Goal: Task Accomplishment & Management: Manage account settings

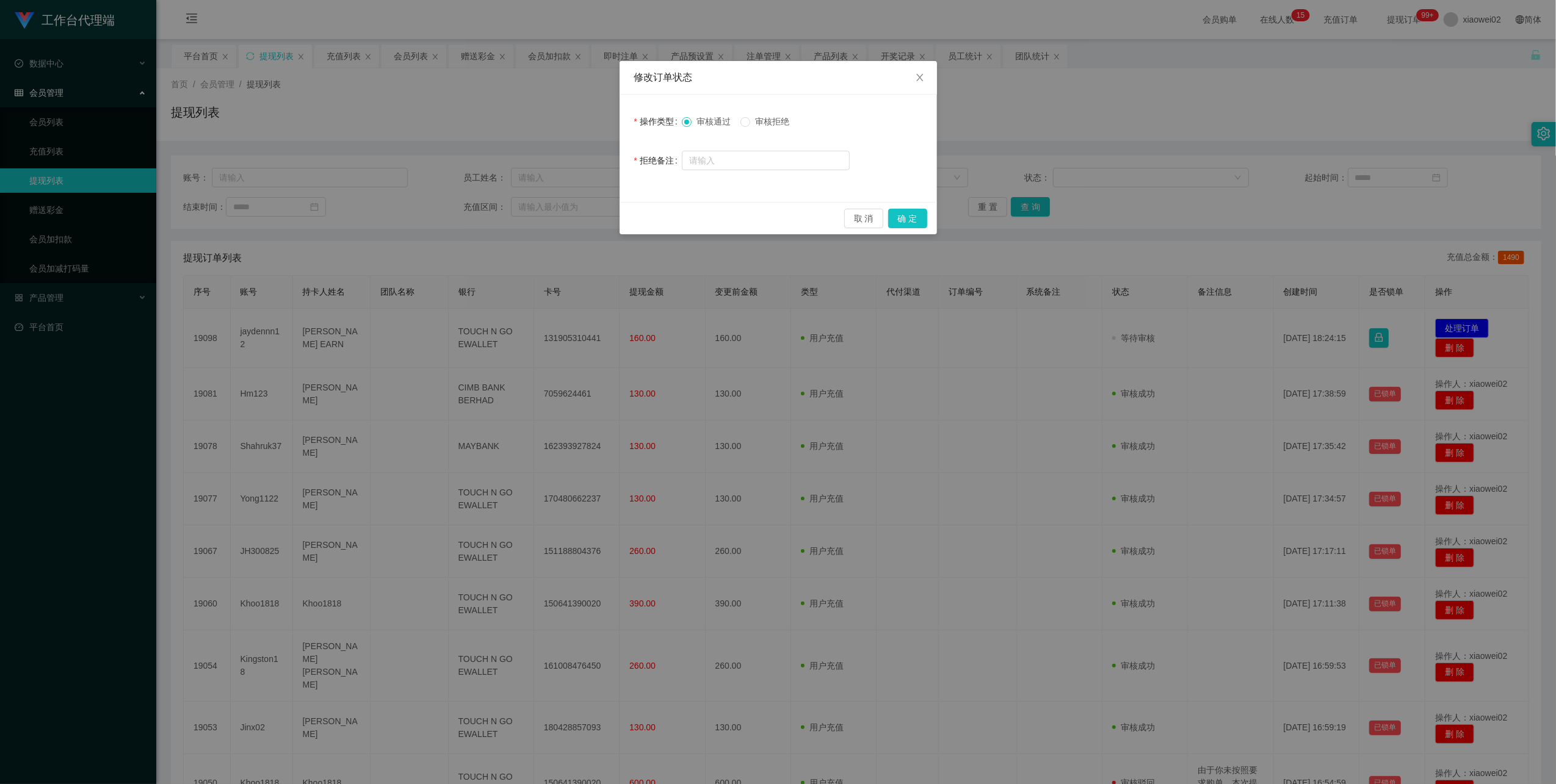
click at [779, 120] on span "审核拒绝" at bounding box center [772, 121] width 44 height 10
click at [920, 222] on button "确 定" at bounding box center [907, 218] width 39 height 20
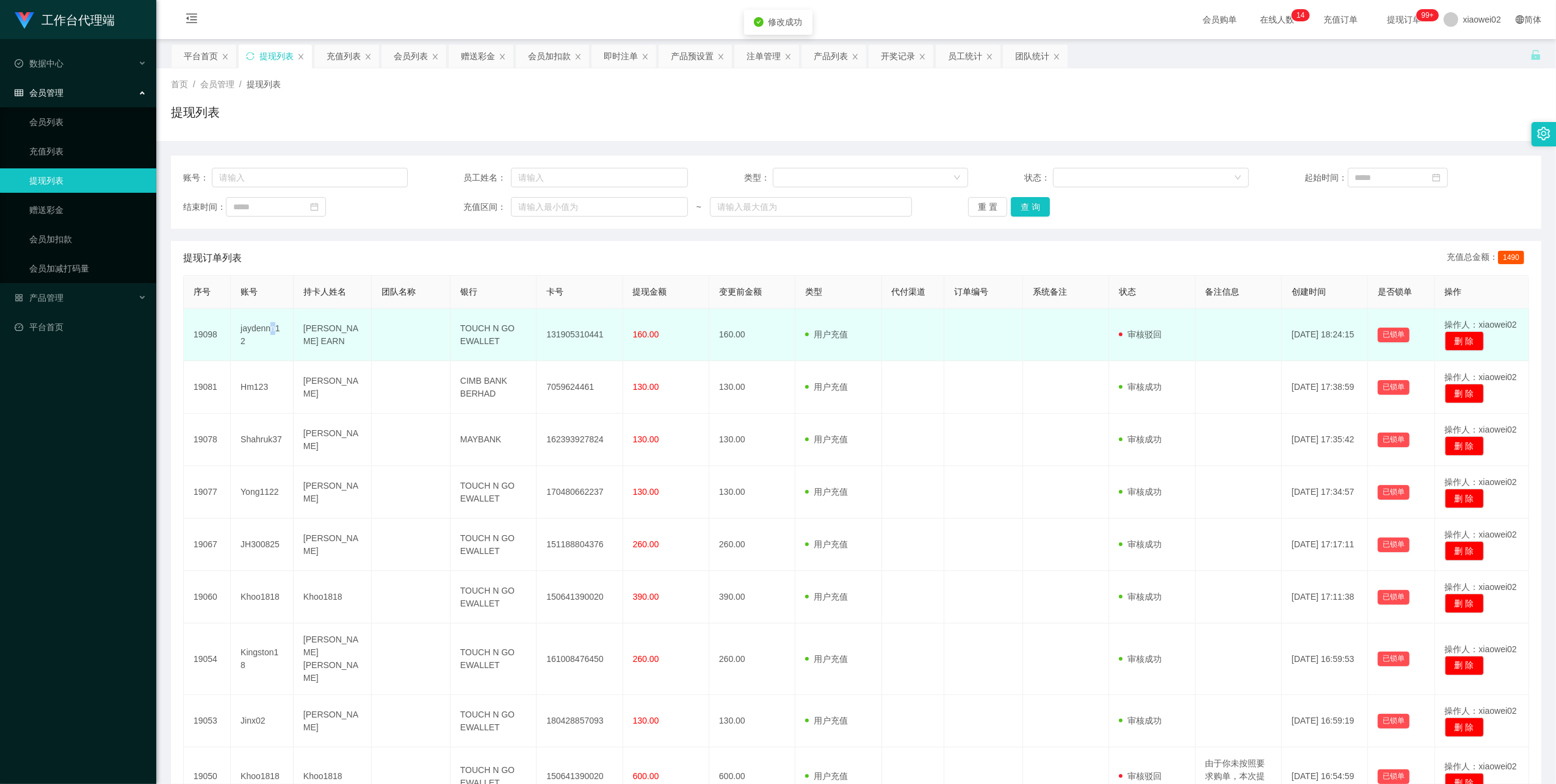
click at [272, 327] on td "jaydennn12" at bounding box center [262, 334] width 63 height 52
click at [279, 328] on td "jaydennn12" at bounding box center [262, 334] width 63 height 52
click at [266, 328] on td "jaydennn12" at bounding box center [262, 334] width 63 height 52
copy td "jaydennn12"
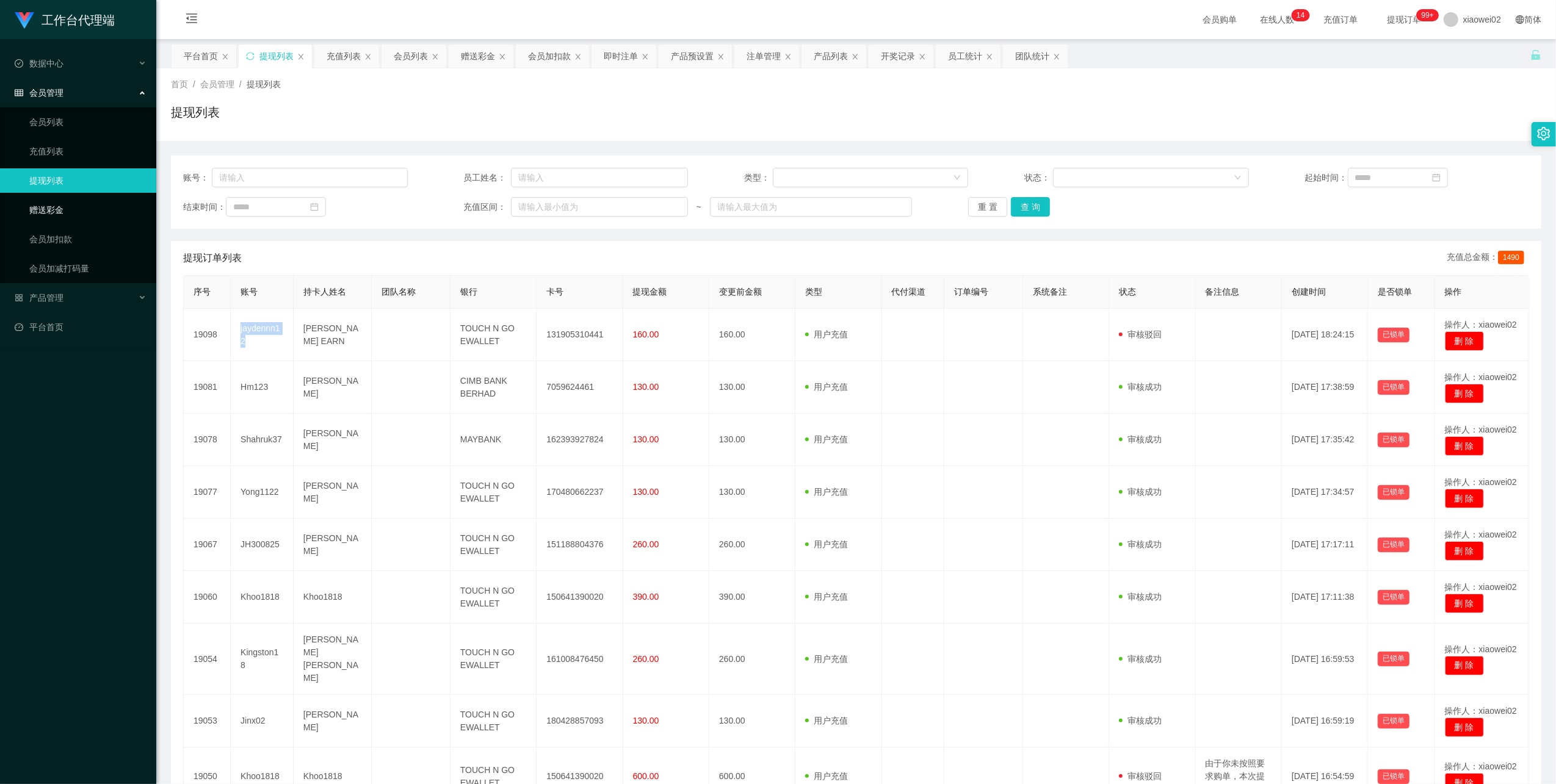
click at [67, 206] on link "赠送彩金" at bounding box center [88, 210] width 117 height 25
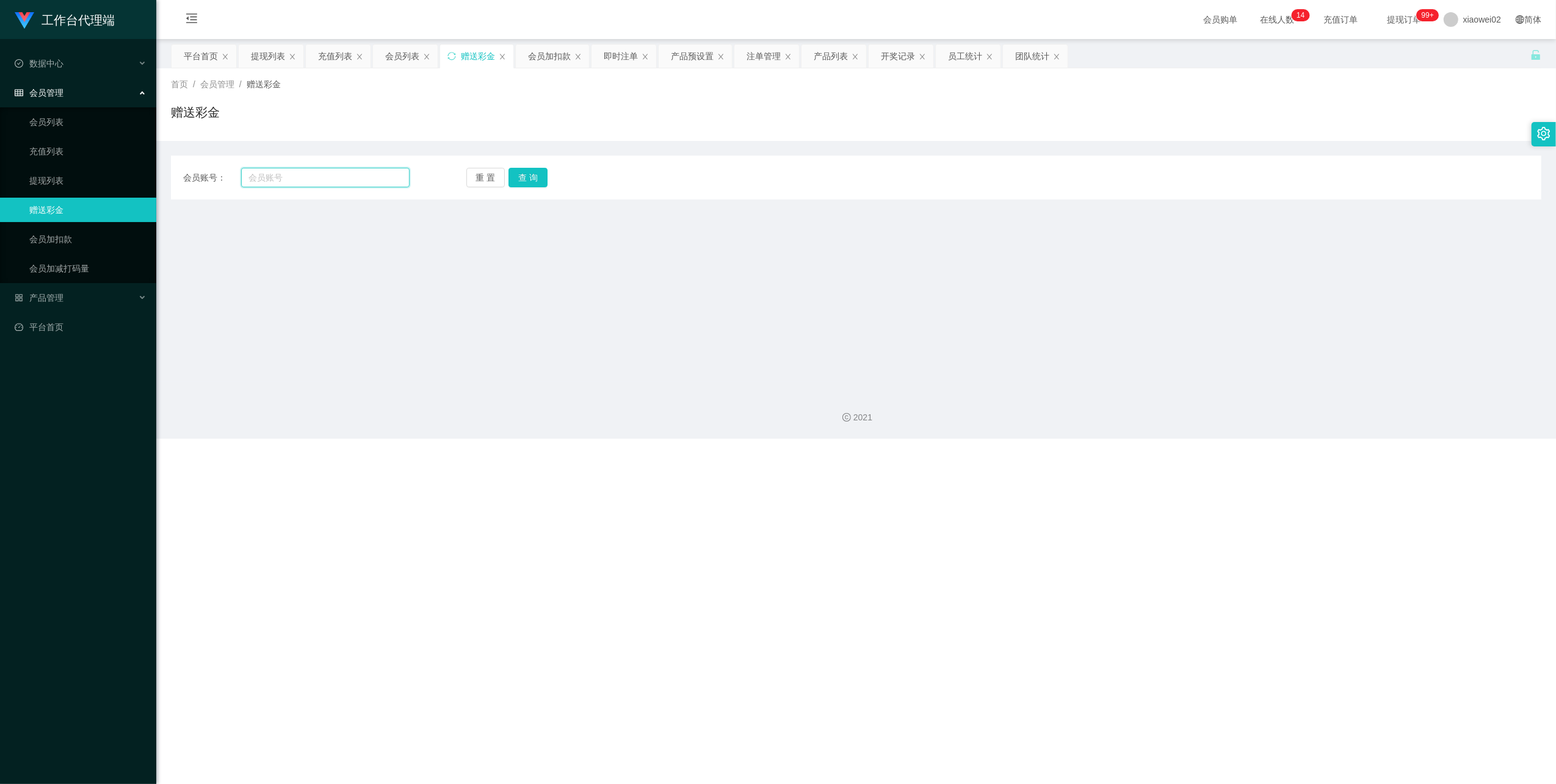
drag, startPoint x: 356, startPoint y: 178, endPoint x: 383, endPoint y: 181, distance: 27.2
click at [357, 178] on input "text" at bounding box center [325, 177] width 168 height 20
paste input "jaydennn12"
type input "jaydennn12"
drag, startPoint x: 534, startPoint y: 178, endPoint x: 530, endPoint y: 184, distance: 7.2
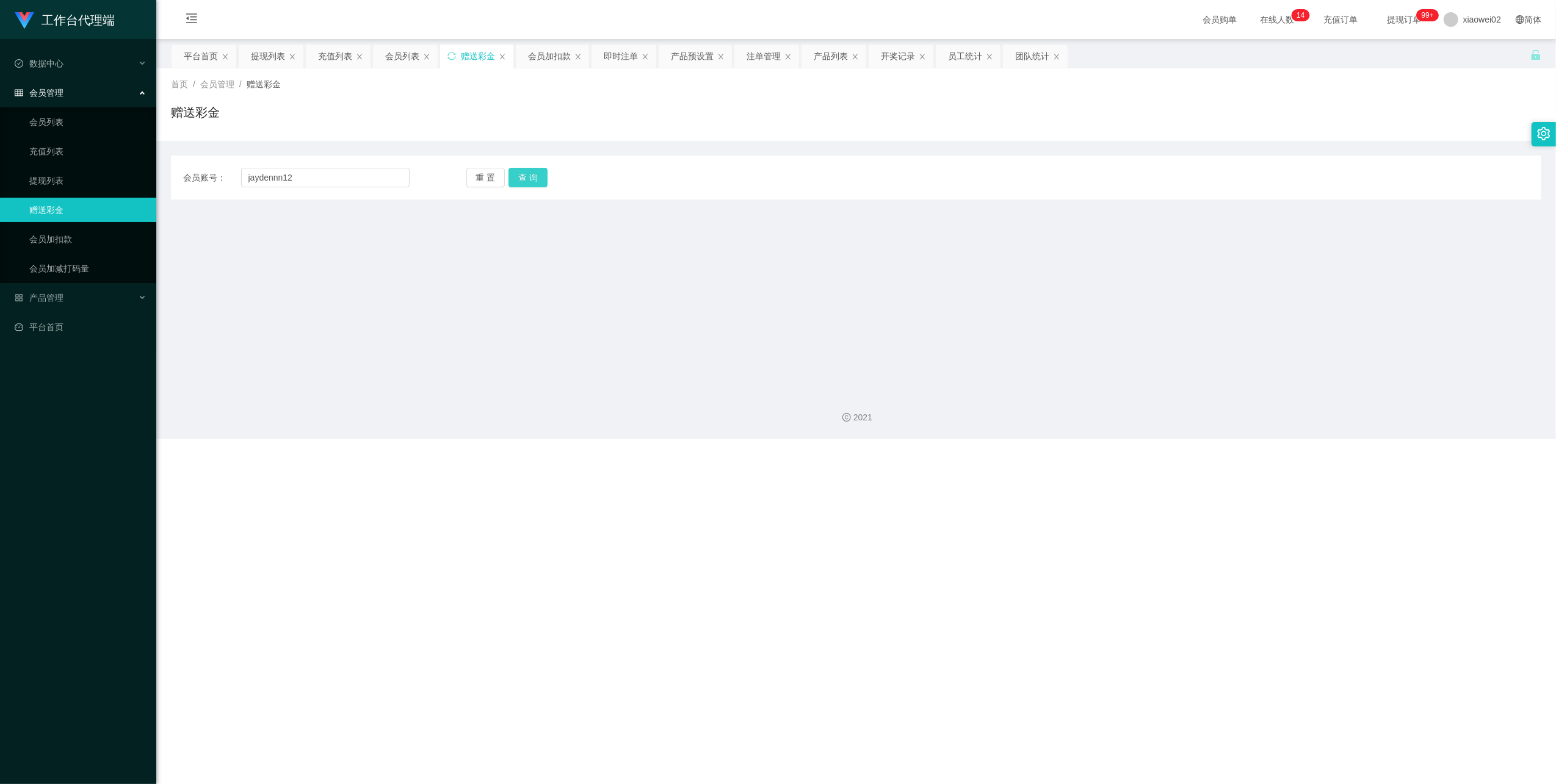
click at [534, 178] on button "查 询" at bounding box center [528, 177] width 39 height 20
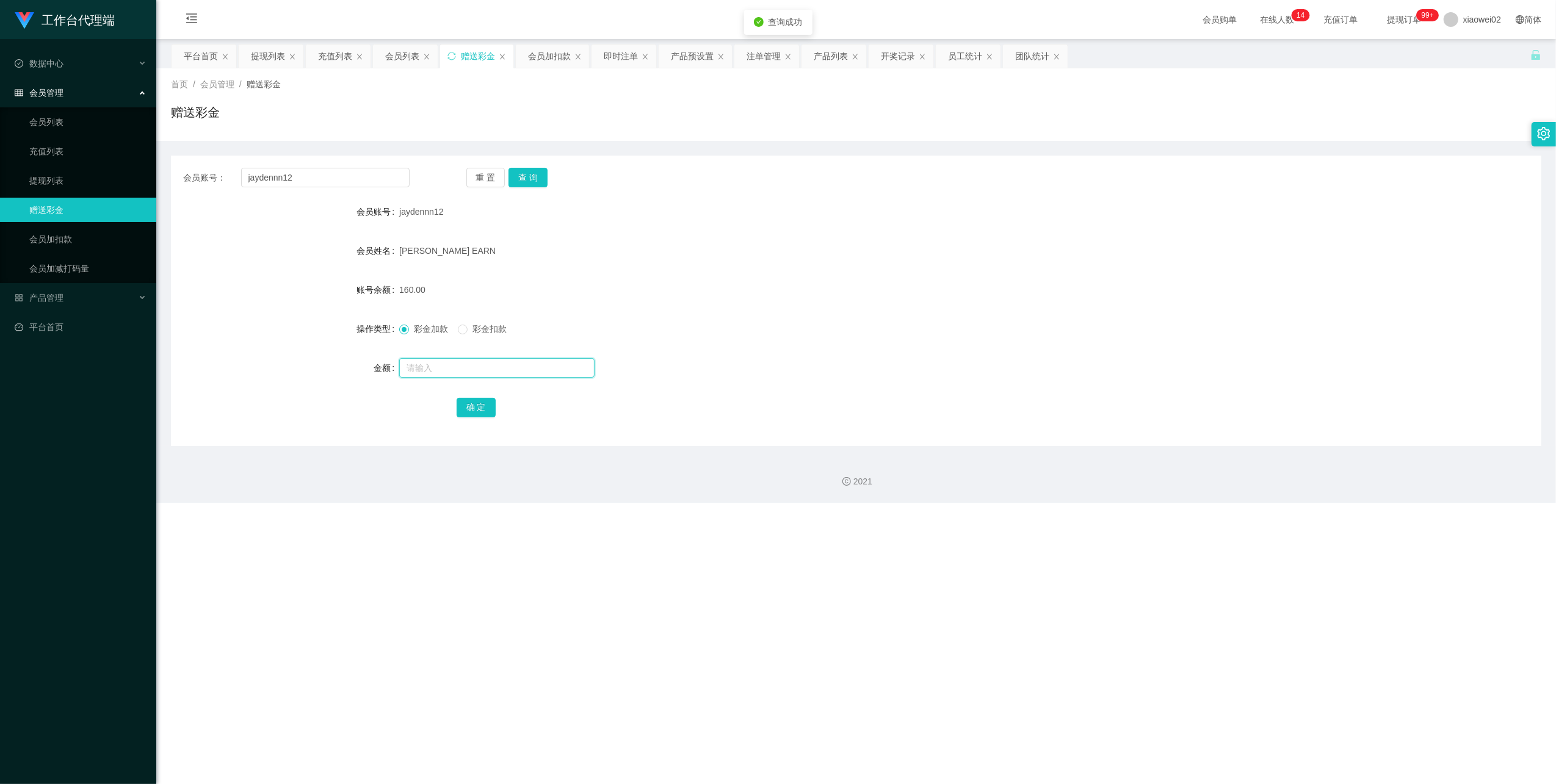
click at [477, 362] on input "text" at bounding box center [497, 368] width 196 height 20
type input "30"
click at [495, 332] on span "彩金扣款" at bounding box center [489, 329] width 44 height 10
click at [464, 401] on button "确 定" at bounding box center [476, 407] width 39 height 20
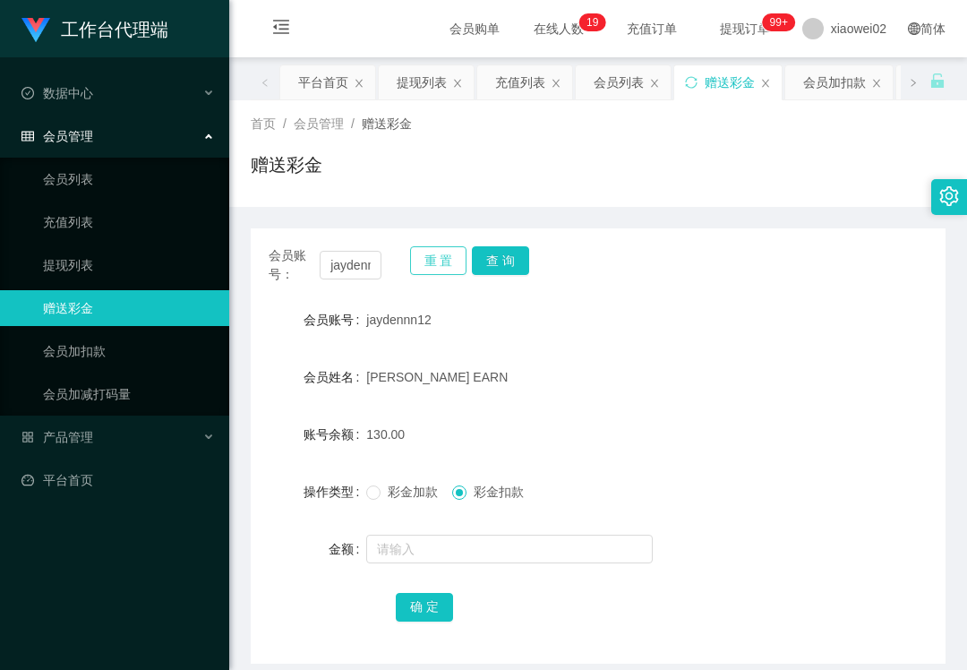
click at [437, 263] on button "重 置" at bounding box center [438, 260] width 57 height 29
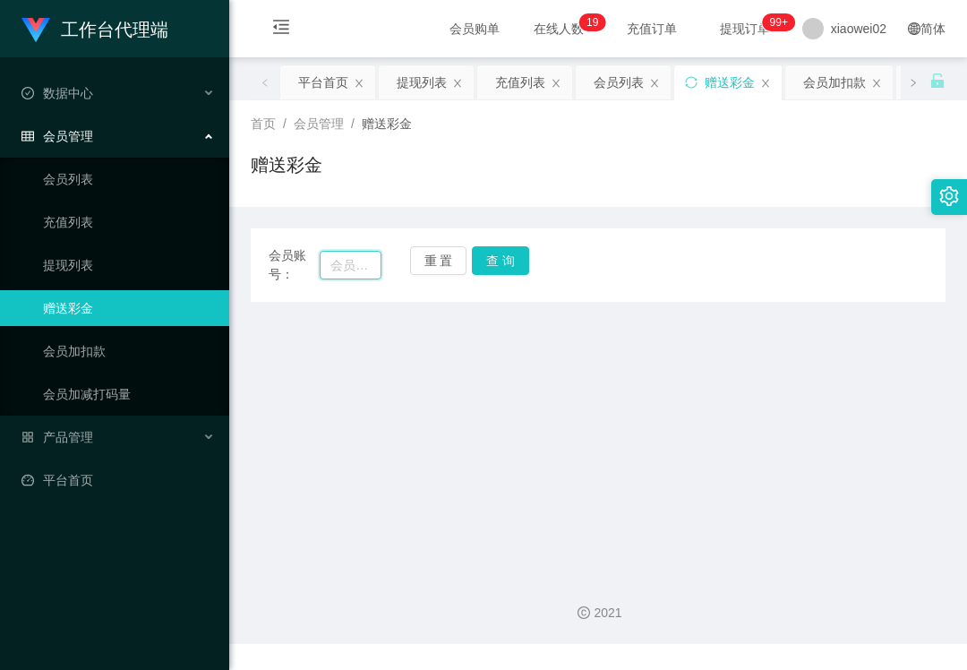
click at [356, 253] on input "text" at bounding box center [351, 265] width 62 height 29
drag, startPoint x: 101, startPoint y: 249, endPoint x: 102, endPoint y: 204, distance: 44.8
click at [101, 249] on link "提现列表" at bounding box center [129, 265] width 172 height 36
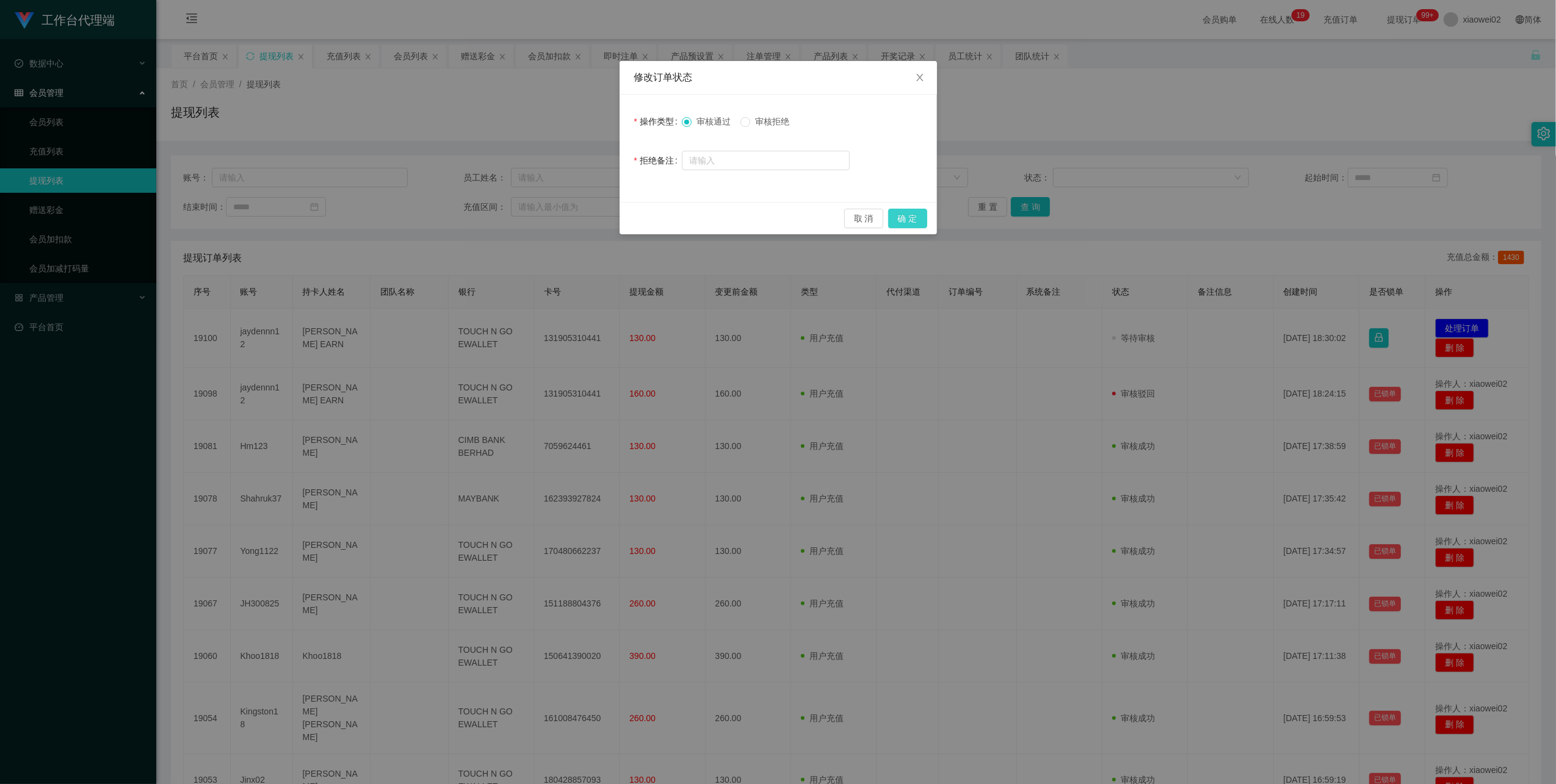
click at [911, 219] on button "确 定" at bounding box center [907, 218] width 39 height 20
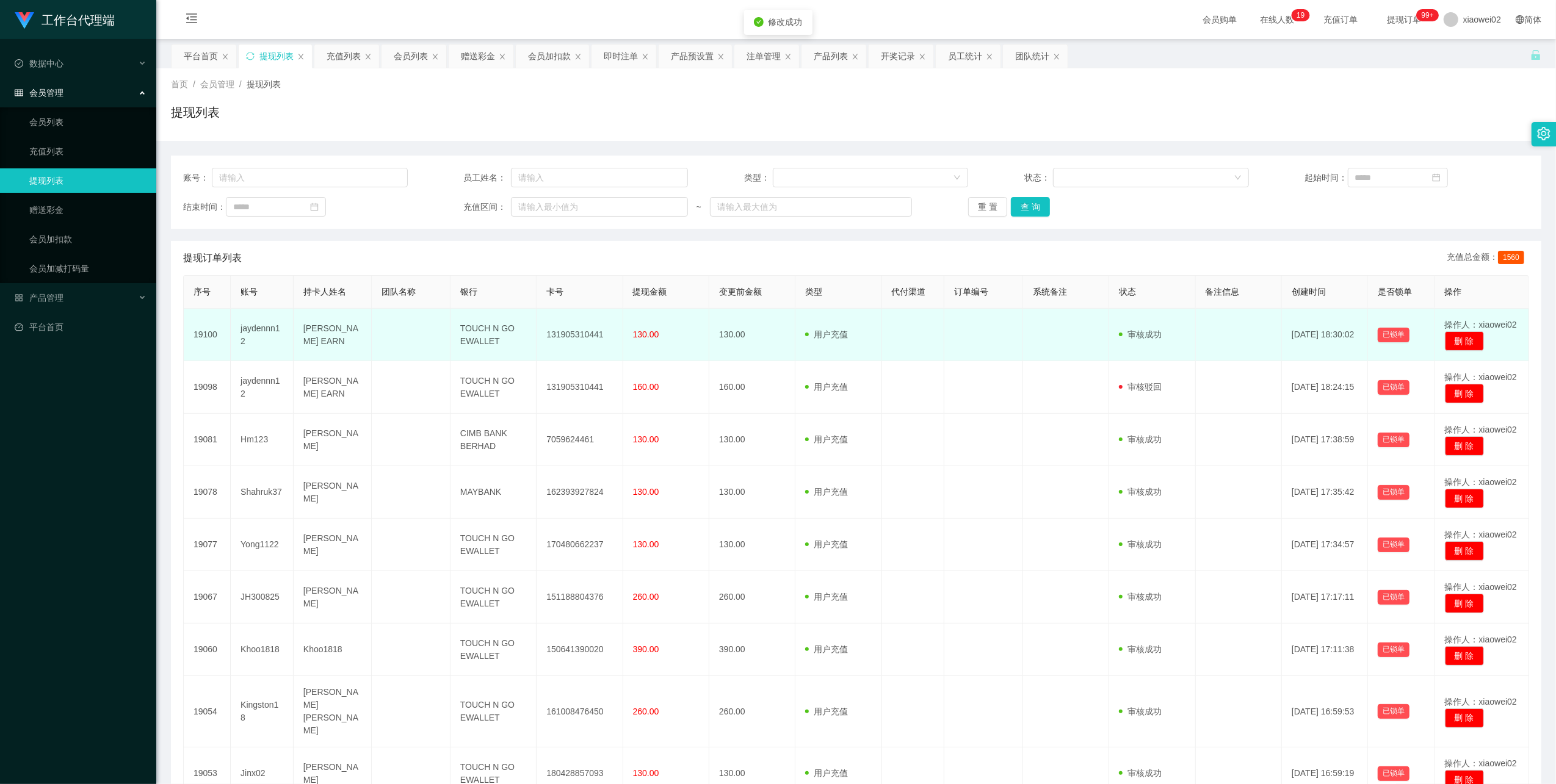
click at [553, 327] on td "131905310441" at bounding box center [579, 334] width 86 height 52
click at [555, 335] on td "131905310441" at bounding box center [579, 334] width 86 height 52
copy td "131905310441"
